Goal: Task Accomplishment & Management: Manage account settings

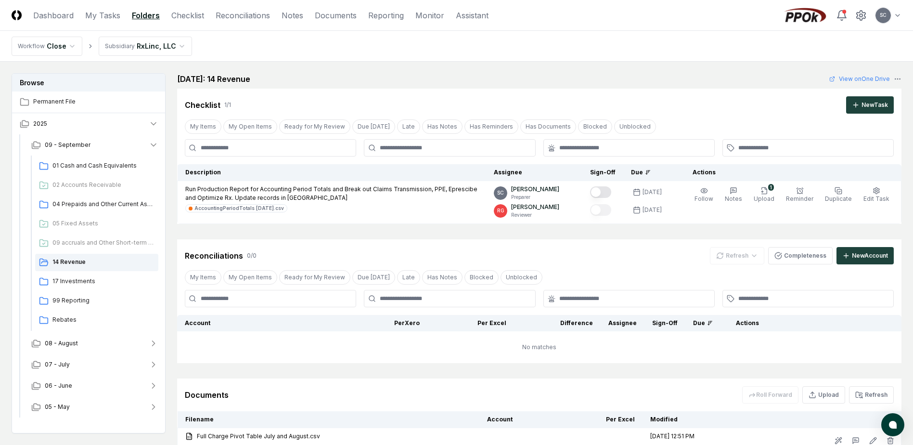
scroll to position [10, 0]
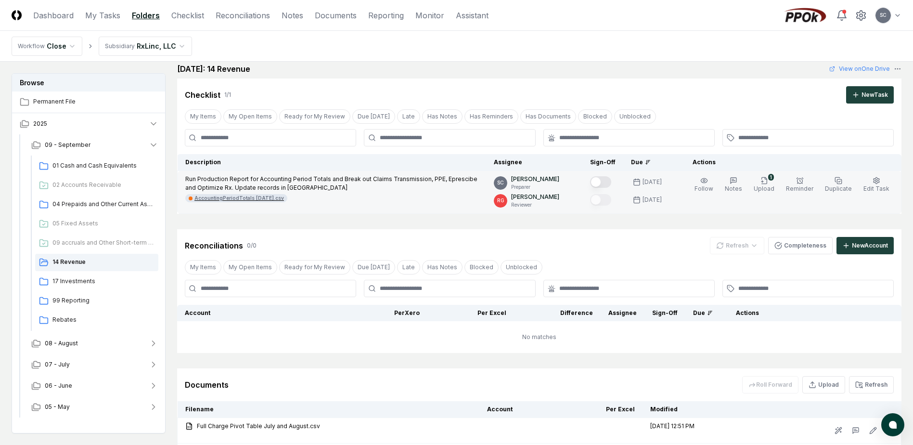
click at [233, 199] on div "AccountingPeriodTotals [DATE].csv" at bounding box center [240, 198] width 90 height 7
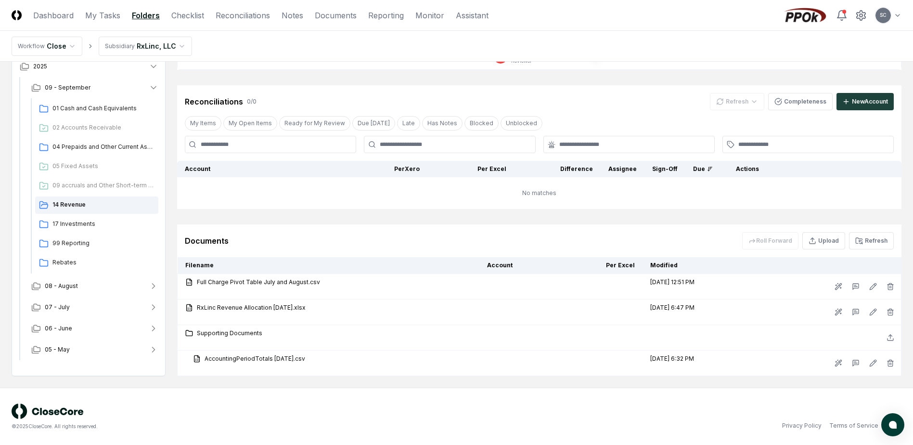
scroll to position [155, 0]
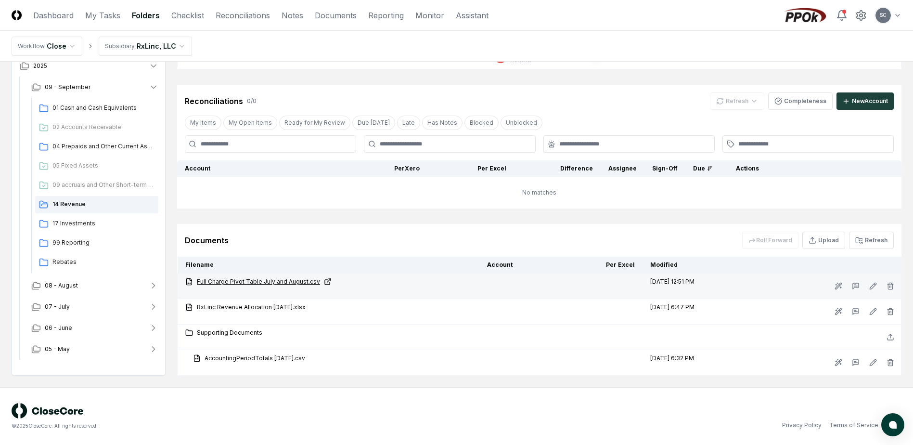
click at [279, 281] on link "Full Charge Pivot Table July and August.csv" at bounding box center [328, 281] width 286 height 9
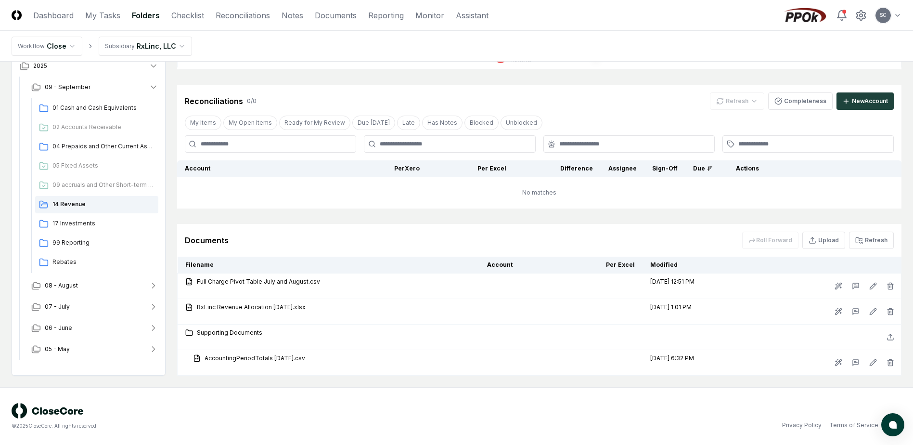
click at [126, 41] on html "CloseCore Dashboard My Tasks Folders Checklist Reconciliations Notes Documents …" at bounding box center [456, 144] width 913 height 599
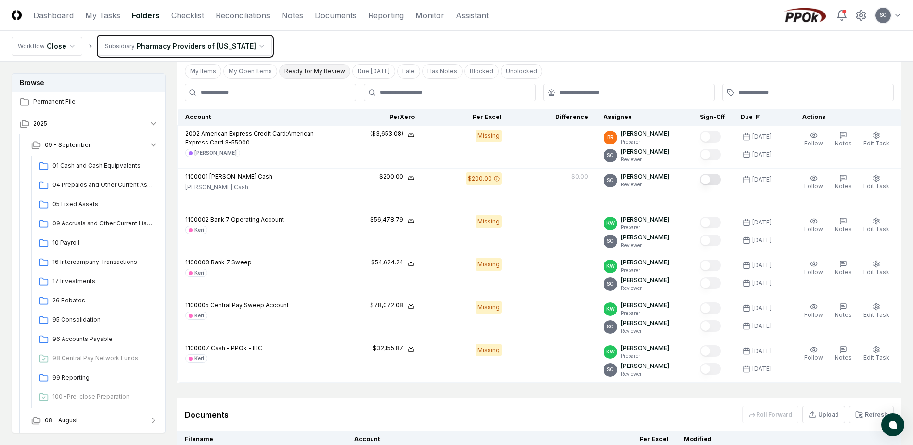
scroll to position [652, 0]
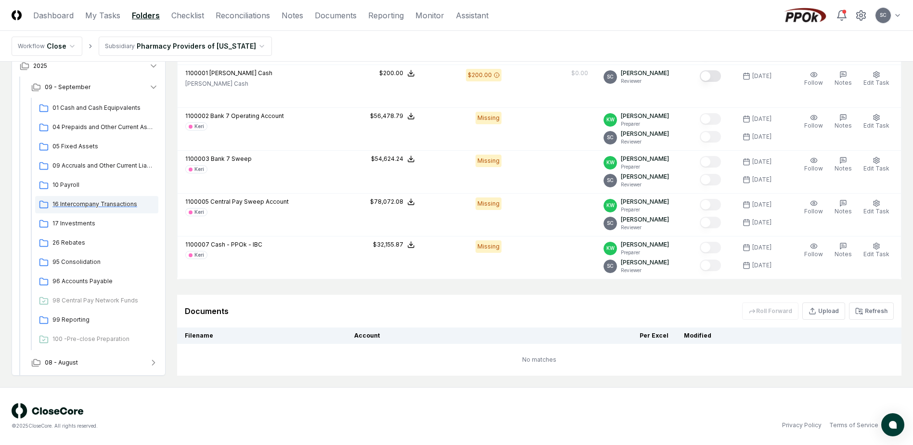
click at [70, 207] on span "16 Intercompany Transactions" at bounding box center [103, 204] width 102 height 9
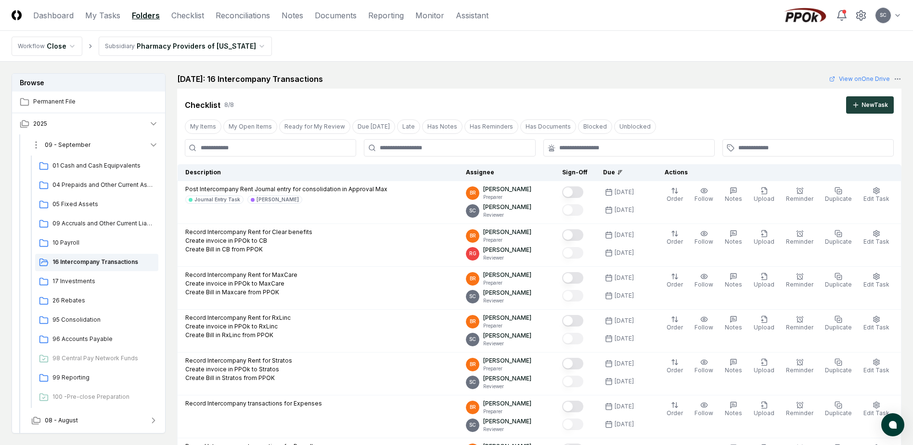
click at [81, 145] on span "09 - September" at bounding box center [68, 145] width 46 height 9
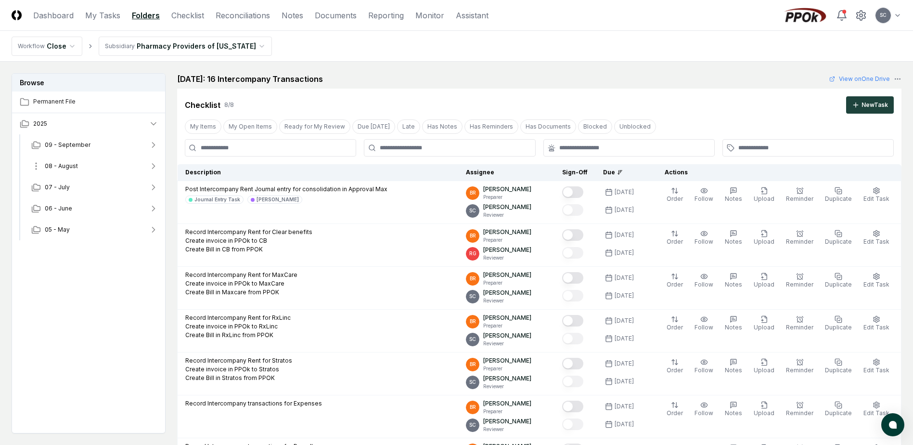
click at [77, 167] on span "08 - August" at bounding box center [61, 166] width 33 height 9
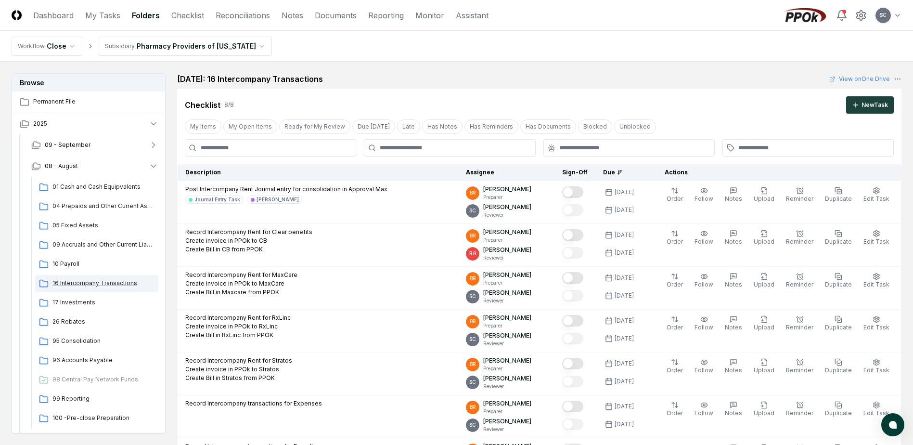
click at [95, 284] on span "16 Intercompany Transactions" at bounding box center [103, 283] width 102 height 9
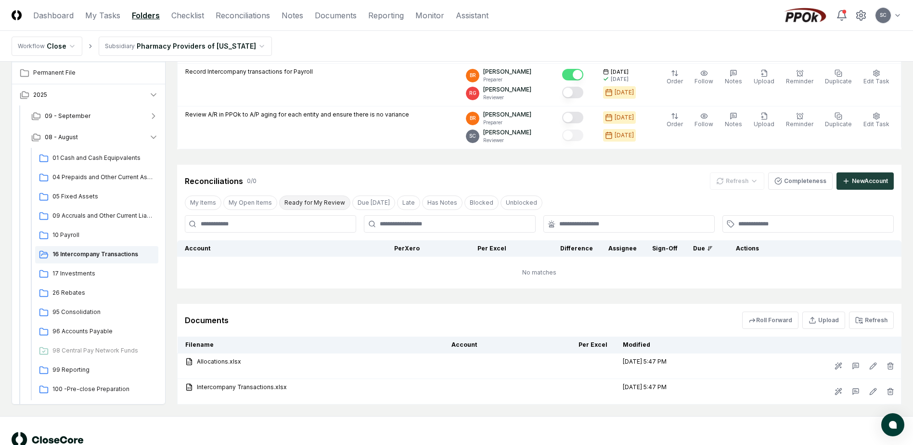
scroll to position [403, 0]
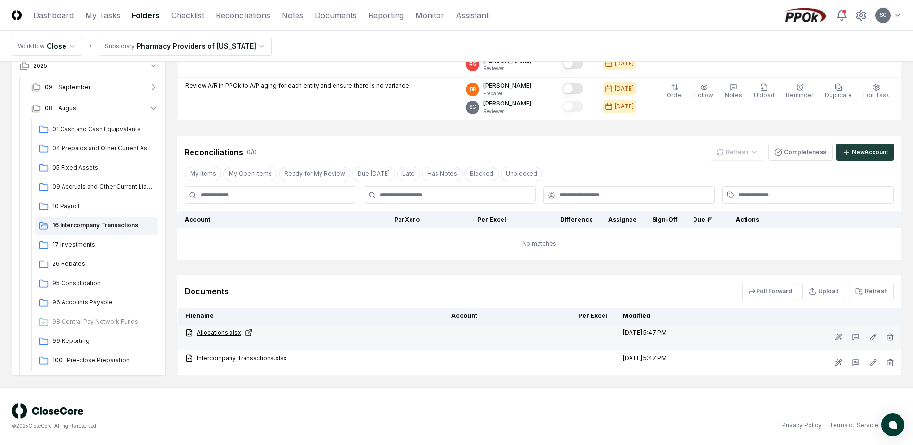
click at [213, 333] on link "Allocations.xlsx" at bounding box center [310, 332] width 251 height 9
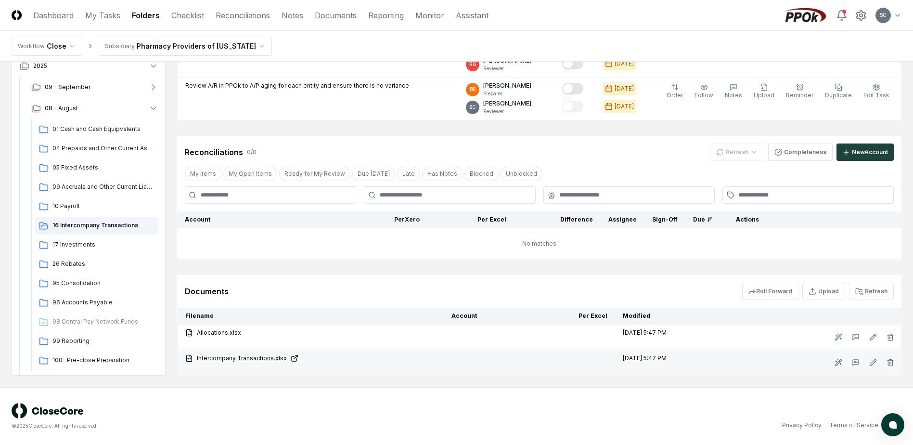
click at [240, 356] on link "Intercompany Transactions.xlsx" at bounding box center [310, 358] width 251 height 9
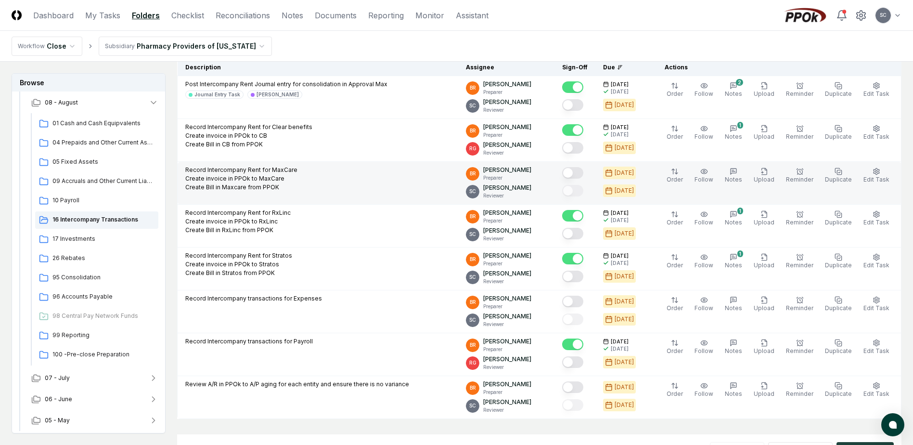
scroll to position [0, 0]
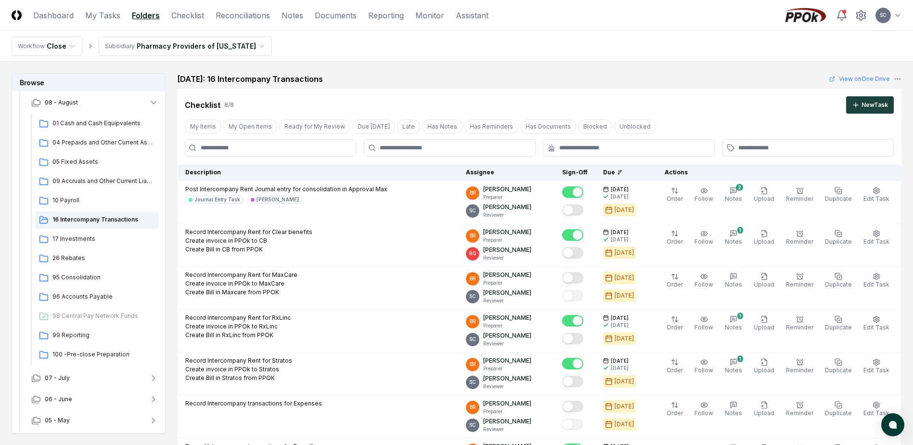
click at [282, 94] on div "Checklist 8 / 8 New Task" at bounding box center [539, 101] width 725 height 25
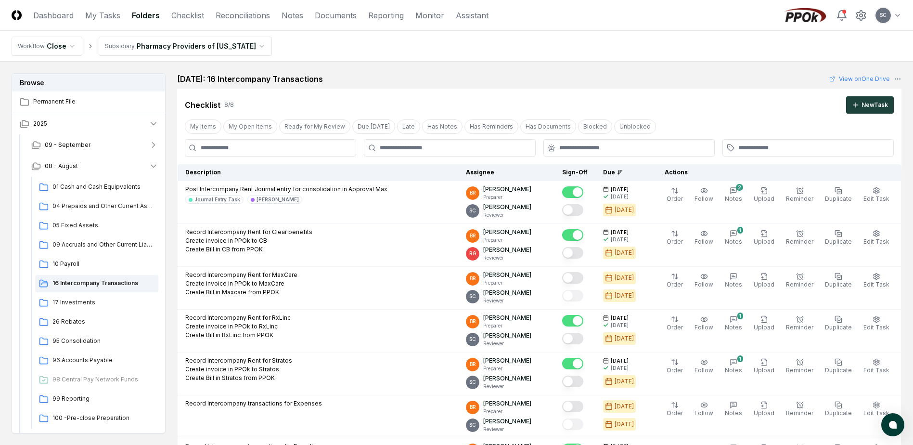
click at [253, 156] on div "Checklist 8 / 8 New Task My Items My Open Items Ready for My Review Due [DATE] …" at bounding box center [539, 306] width 725 height 435
click at [255, 152] on input at bounding box center [270, 147] width 171 height 17
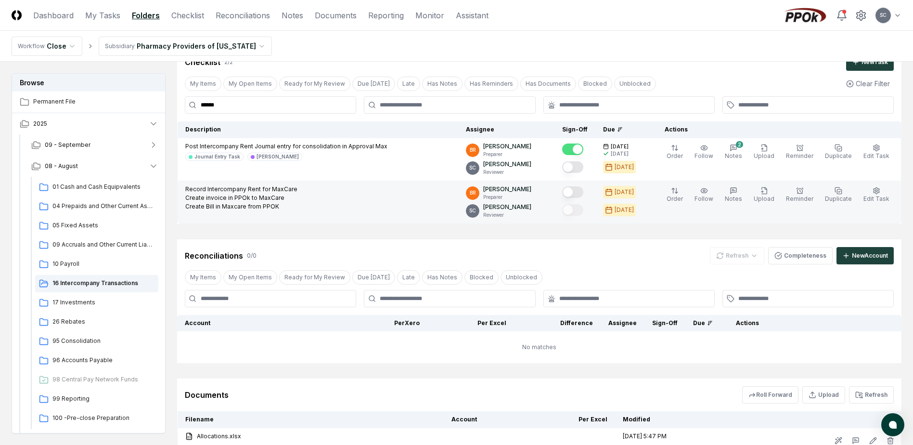
scroll to position [144, 0]
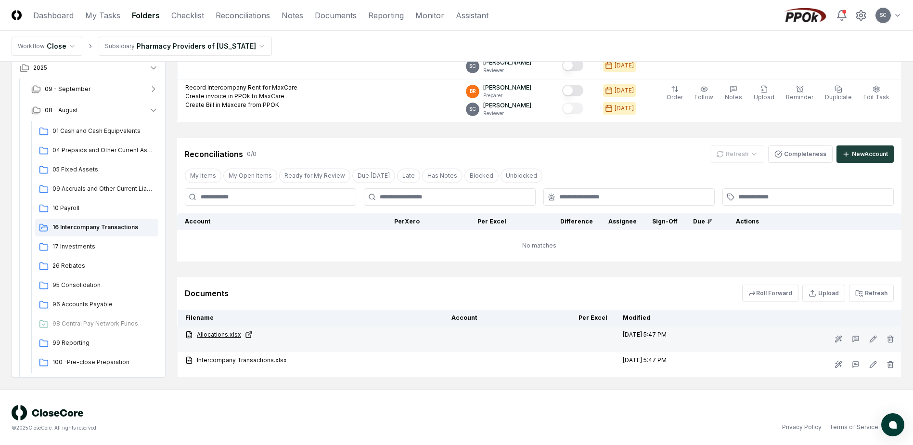
type input "******"
click at [222, 330] on link "Allocations.xlsx" at bounding box center [310, 334] width 251 height 9
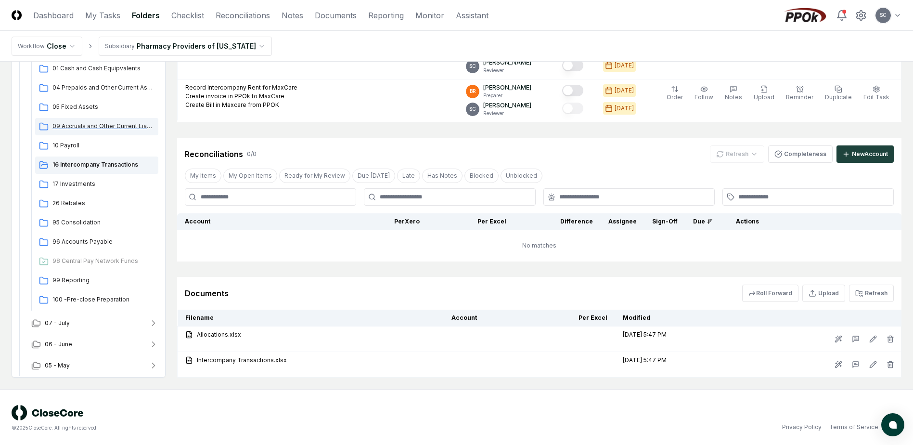
scroll to position [64, 0]
click at [66, 277] on span "99 Reporting" at bounding box center [103, 279] width 102 height 9
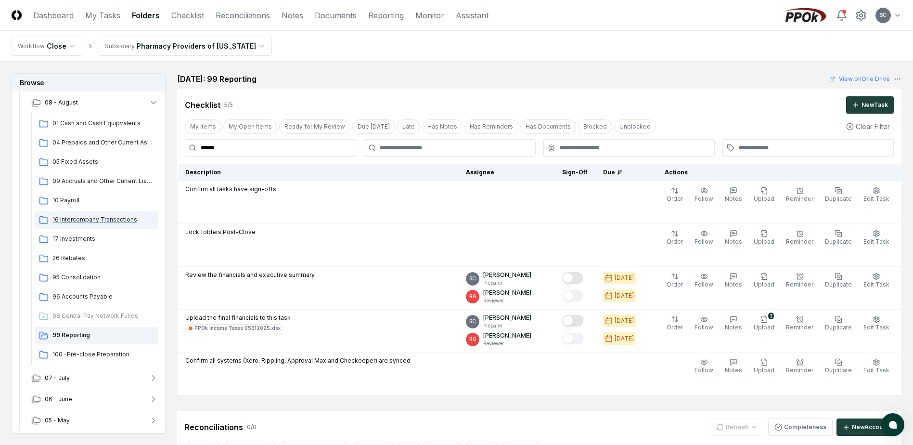
click at [81, 220] on span "16 Intercompany Transactions" at bounding box center [103, 219] width 102 height 9
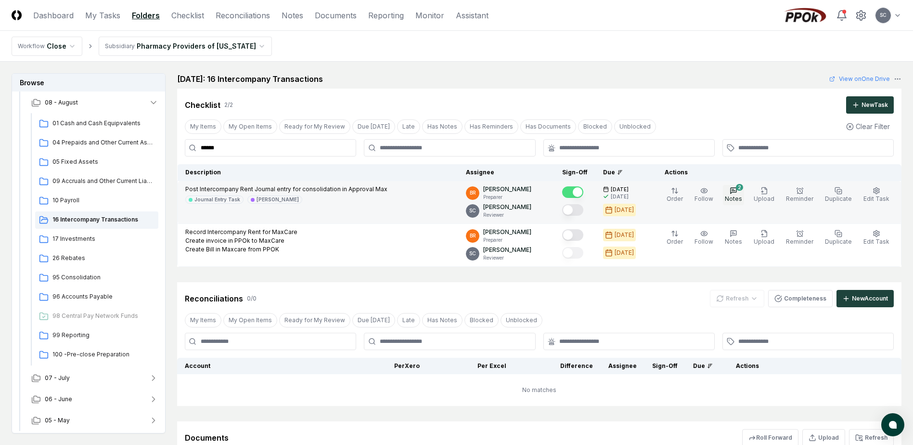
click at [742, 198] on span "Notes" at bounding box center [733, 198] width 17 height 7
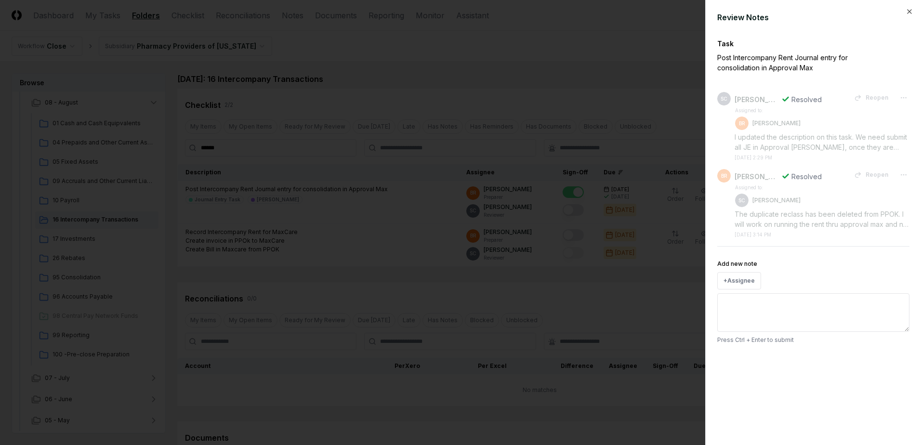
click at [602, 43] on div at bounding box center [460, 222] width 921 height 445
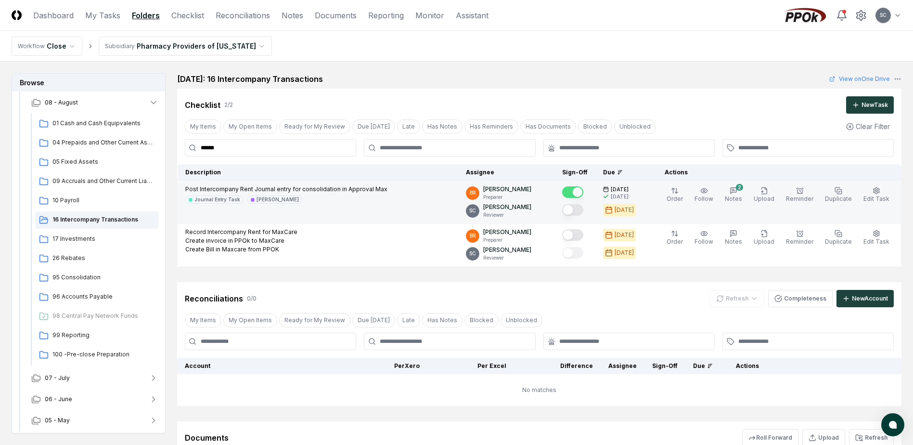
click at [584, 213] on button "Mark complete" at bounding box center [572, 210] width 21 height 12
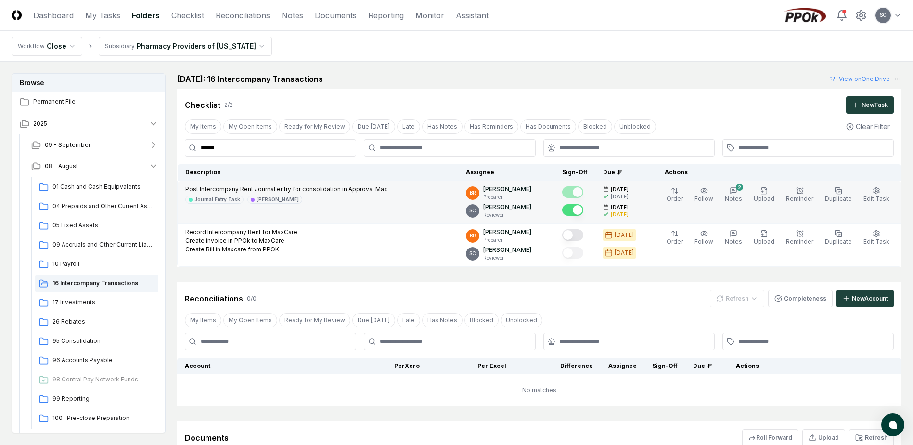
click at [167, 46] on html "CloseCore Dashboard My Tasks Folders Checklist Reconciliations Notes Documents …" at bounding box center [456, 295] width 913 height 591
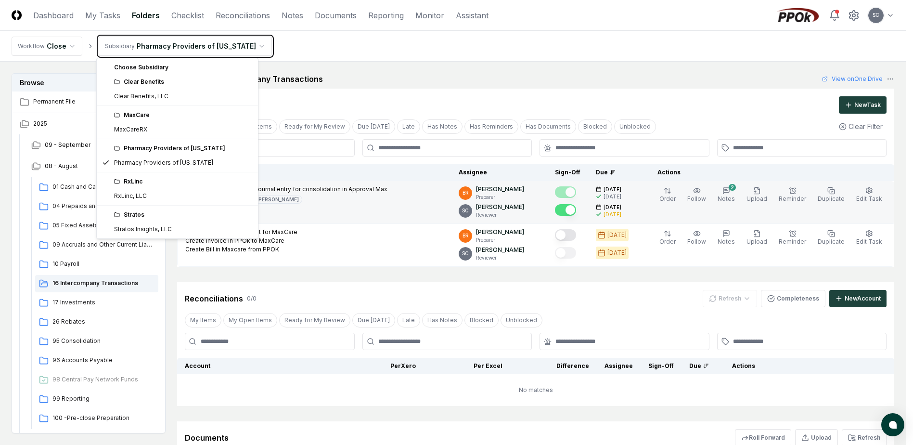
click at [167, 46] on html "CloseCore Dashboard My Tasks Folders Checklist Reconciliations Notes Documents …" at bounding box center [456, 295] width 913 height 591
click at [144, 42] on html "CloseCore Dashboard My Tasks Folders Checklist Reconciliations Notes Documents …" at bounding box center [456, 295] width 913 height 591
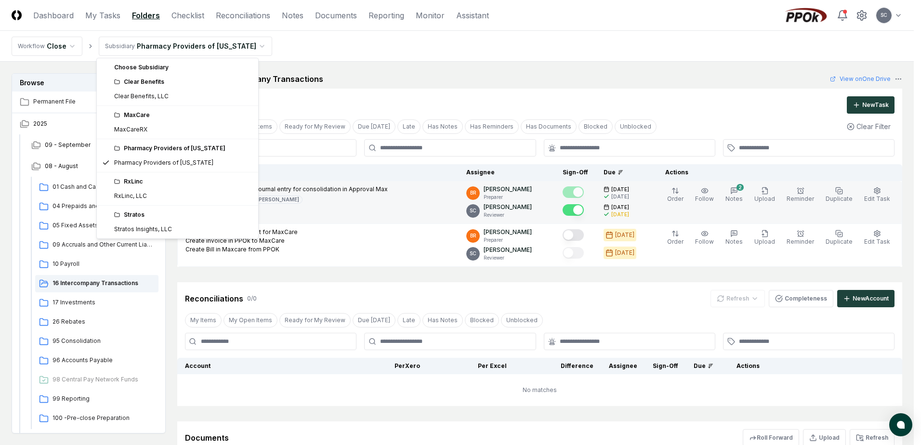
click at [460, 52] on html "CloseCore Dashboard My Tasks Folders Checklist Reconciliations Notes Documents …" at bounding box center [460, 295] width 921 height 591
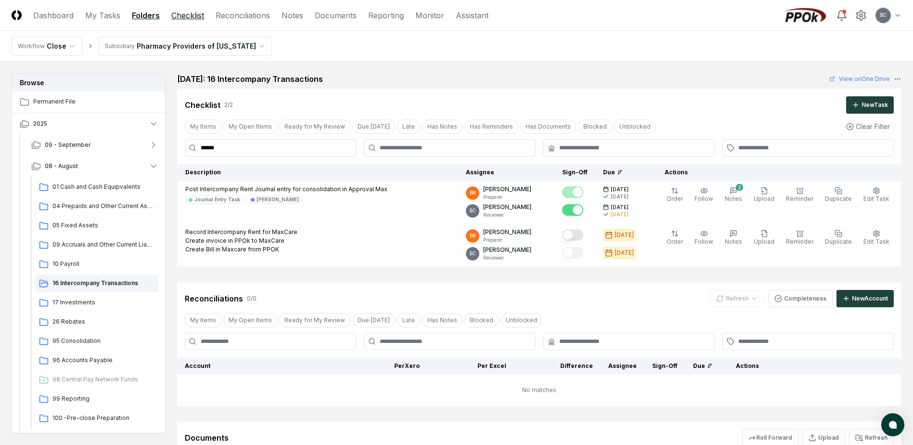
click at [181, 12] on link "Checklist" at bounding box center [187, 16] width 33 height 12
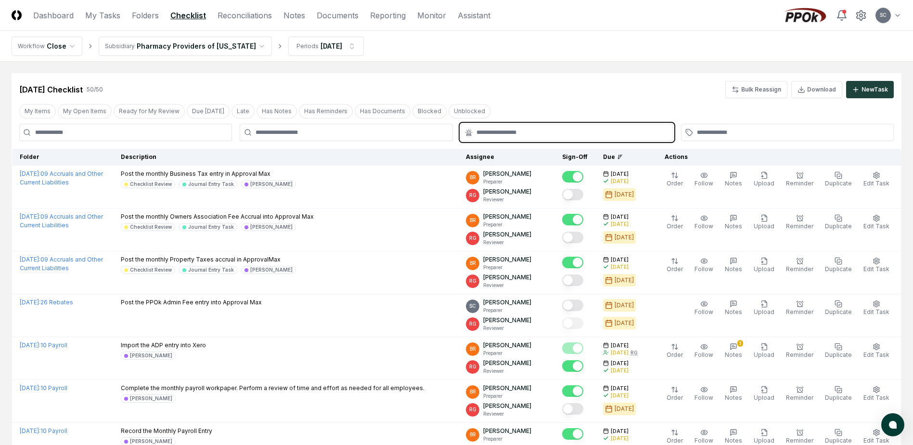
click at [543, 132] on input "text" at bounding box center [572, 132] width 191 height 9
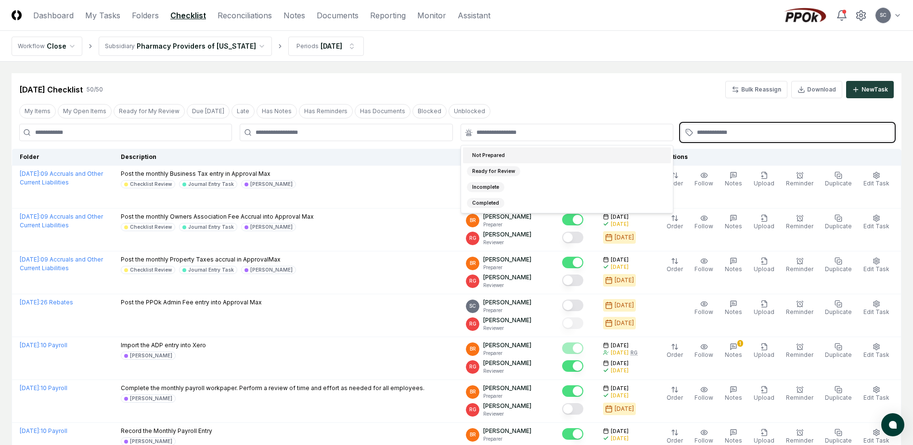
click at [706, 130] on input "text" at bounding box center [792, 132] width 191 height 9
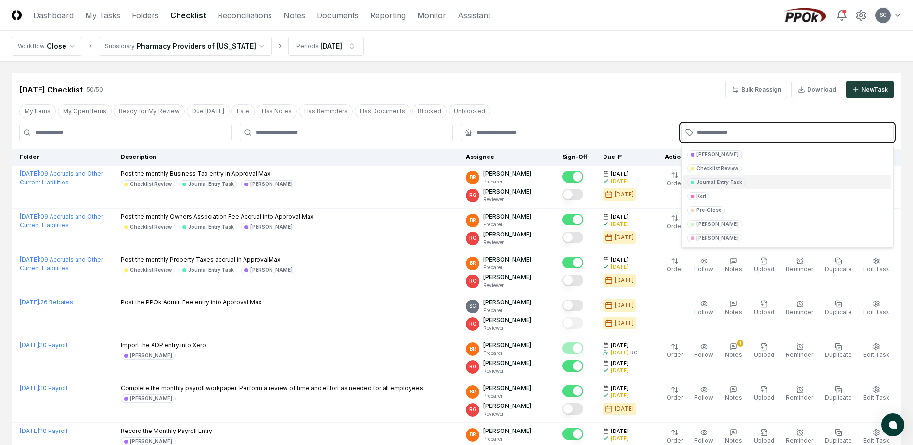
click at [724, 185] on div "Journal Entry Task" at bounding box center [720, 182] width 46 height 7
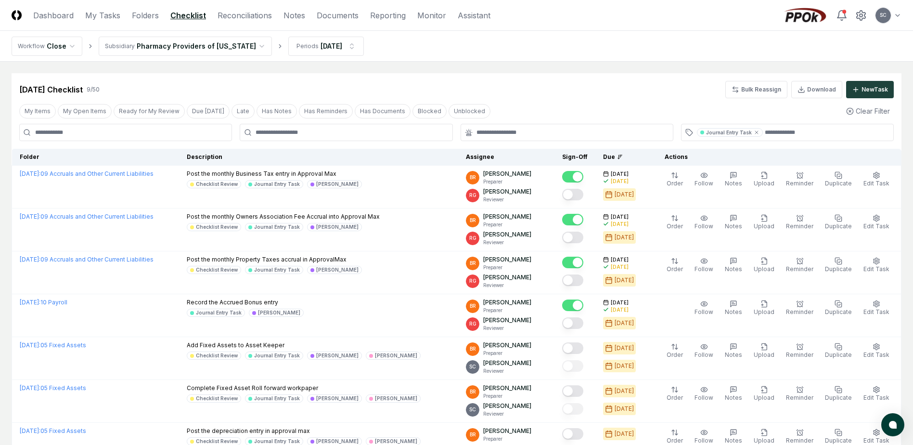
click at [615, 64] on main "Cancel Reassign [DATE] Checklist 9 / 50 Bulk Reassign Download New Task My Item…" at bounding box center [456, 312] width 913 height 501
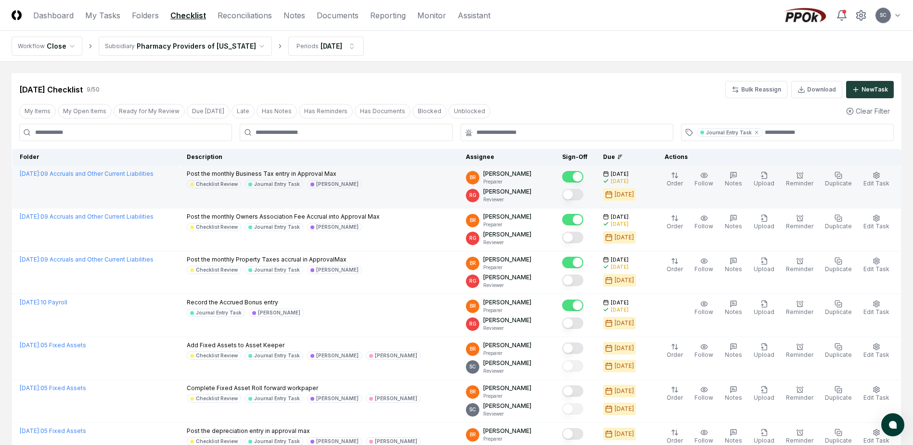
click at [180, 188] on td "[DATE] : 09 Accruals and Other Current Liabilities" at bounding box center [96, 187] width 168 height 43
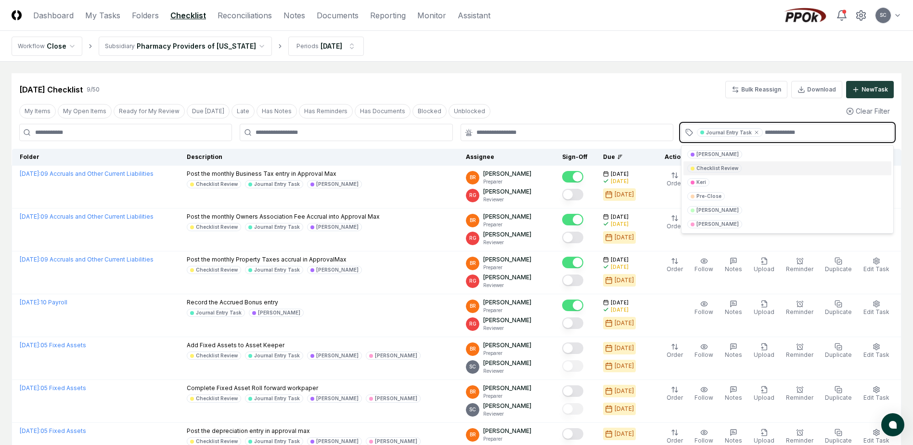
click at [829, 132] on input "text" at bounding box center [826, 132] width 123 height 9
click at [739, 167] on div "Checklist Review" at bounding box center [715, 168] width 54 height 8
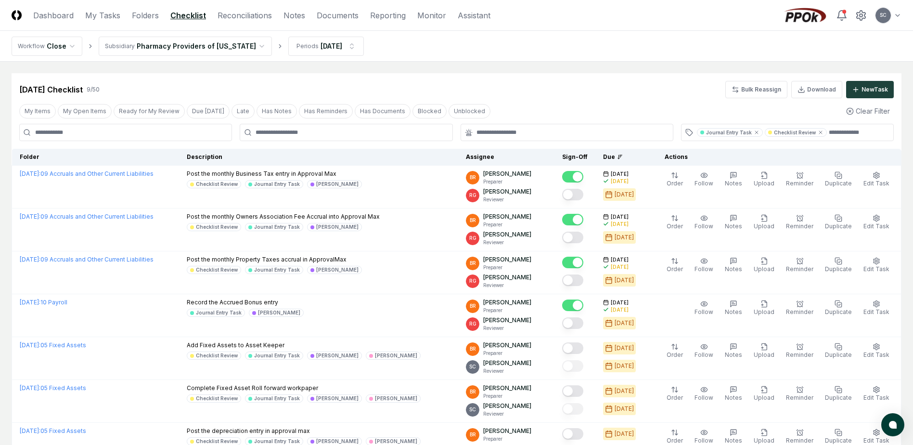
click at [660, 85] on div "[DATE] Checklist 9 / 50 Bulk Reassign Download New Task" at bounding box center [456, 89] width 875 height 17
click at [605, 85] on div "[DATE] Checklist 9 / 50 Bulk Reassign Download New Task" at bounding box center [456, 89] width 875 height 17
